Goal: Task Accomplishment & Management: Manage account settings

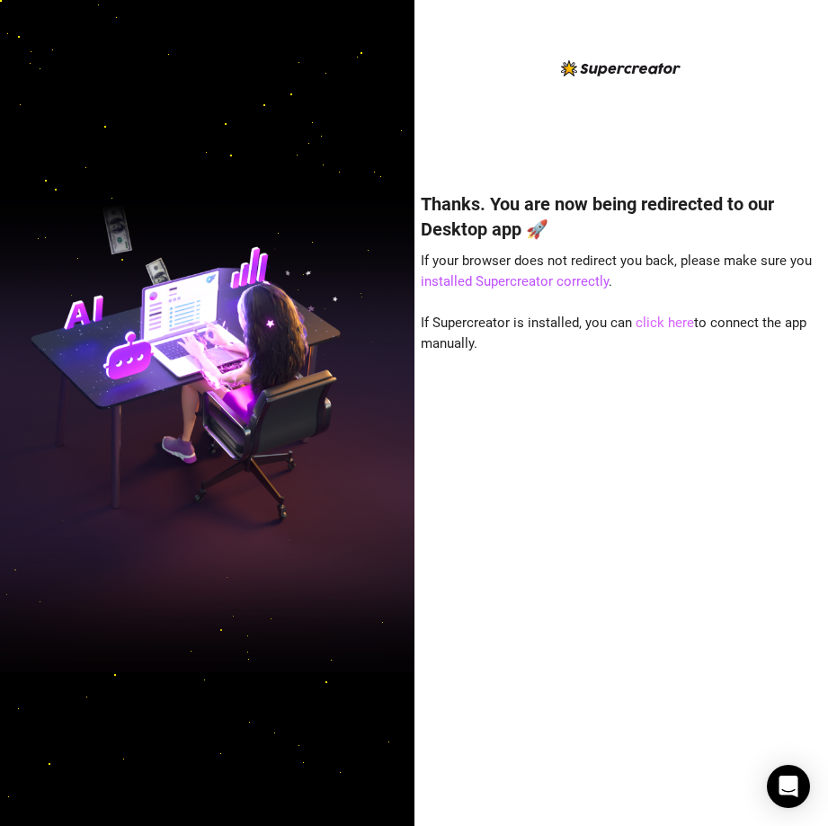
click at [652, 323] on link "click here" at bounding box center [664, 322] width 58 height 16
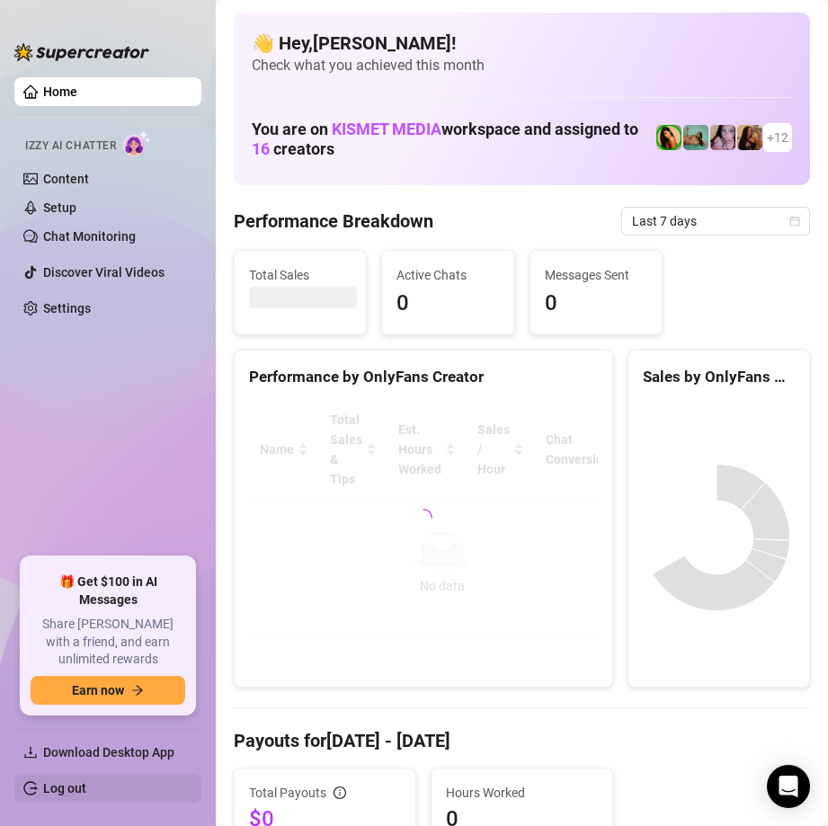
click at [80, 781] on link "Log out" at bounding box center [64, 788] width 43 height 14
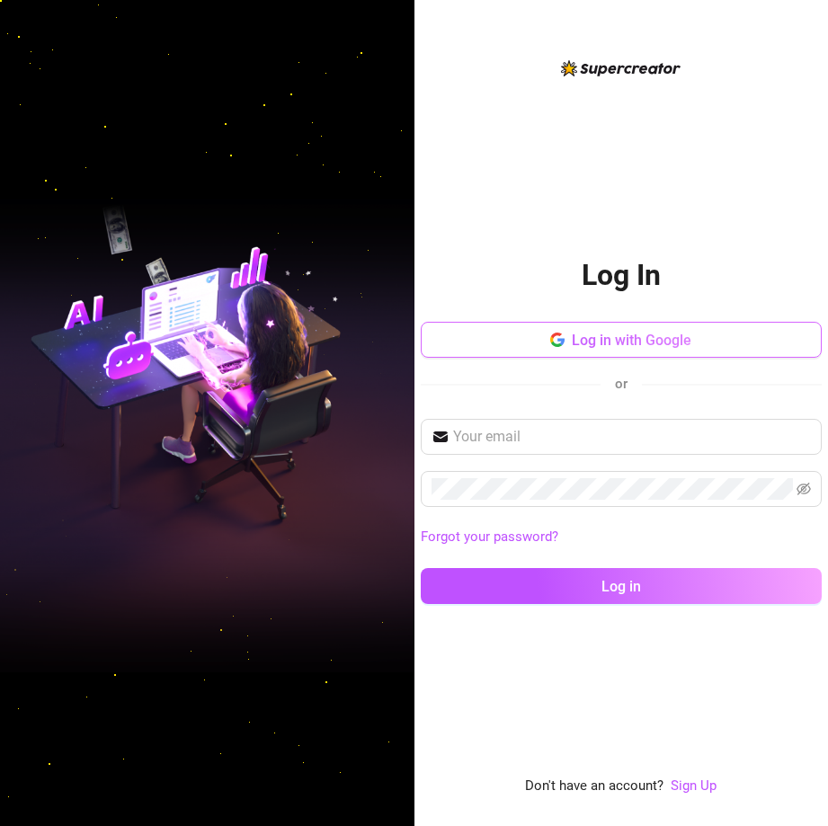
click at [669, 342] on span "Log in with Google" at bounding box center [631, 340] width 120 height 17
